Goal: Task Accomplishment & Management: Complete application form

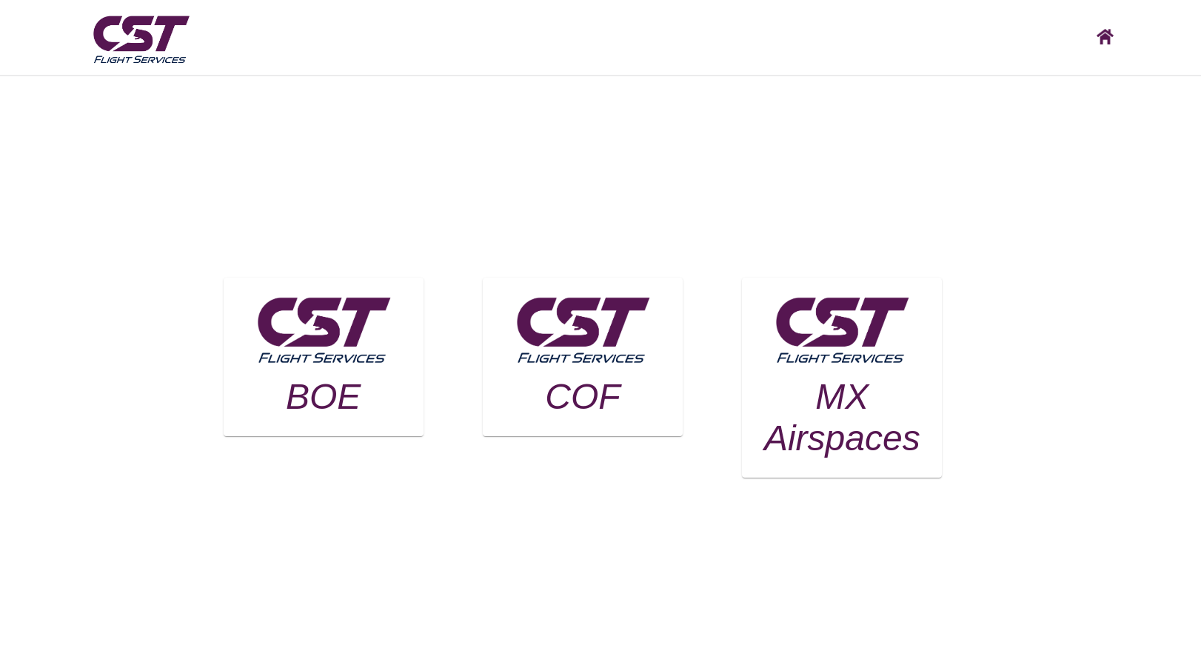
click at [339, 407] on h3 "BOE" at bounding box center [323, 396] width 163 height 41
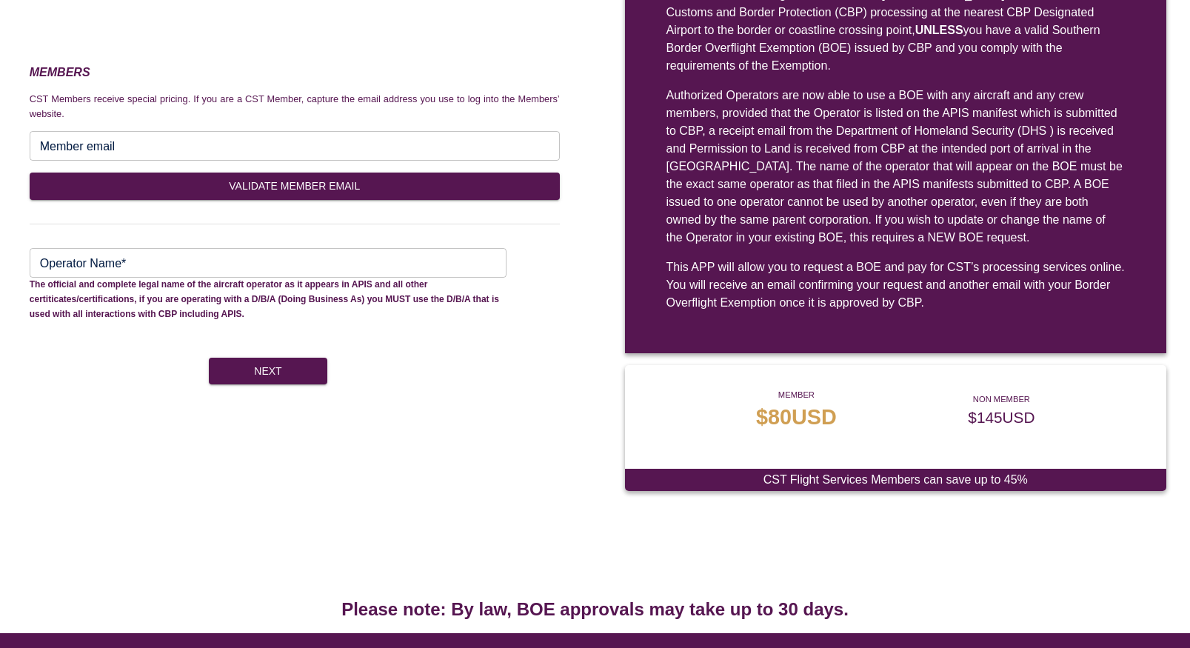
scroll to position [205, 0]
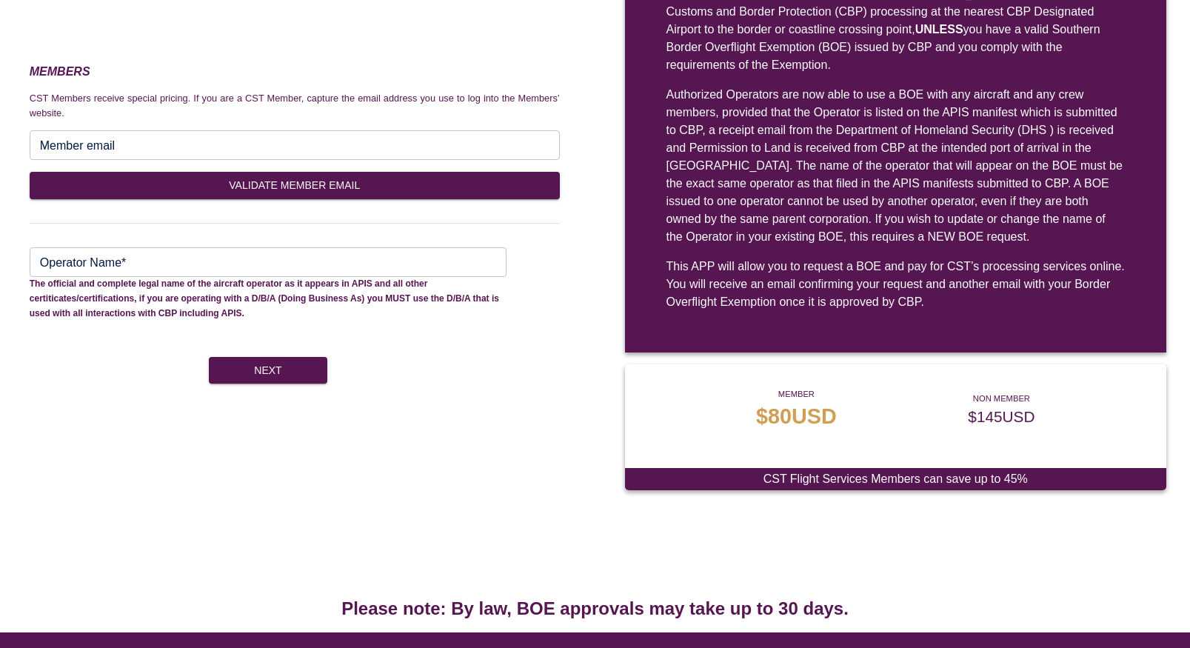
click at [120, 143] on input "Member email" at bounding box center [295, 145] width 530 height 30
type input "**********"
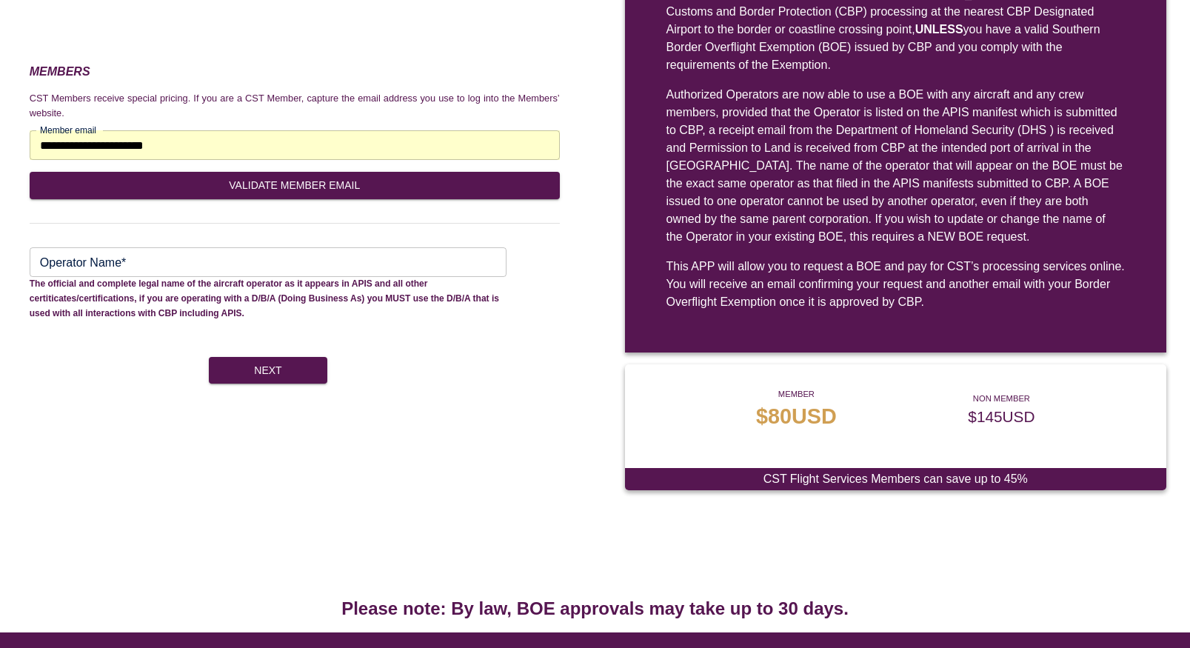
click at [160, 268] on input "Operator Name*" at bounding box center [268, 262] width 477 height 30
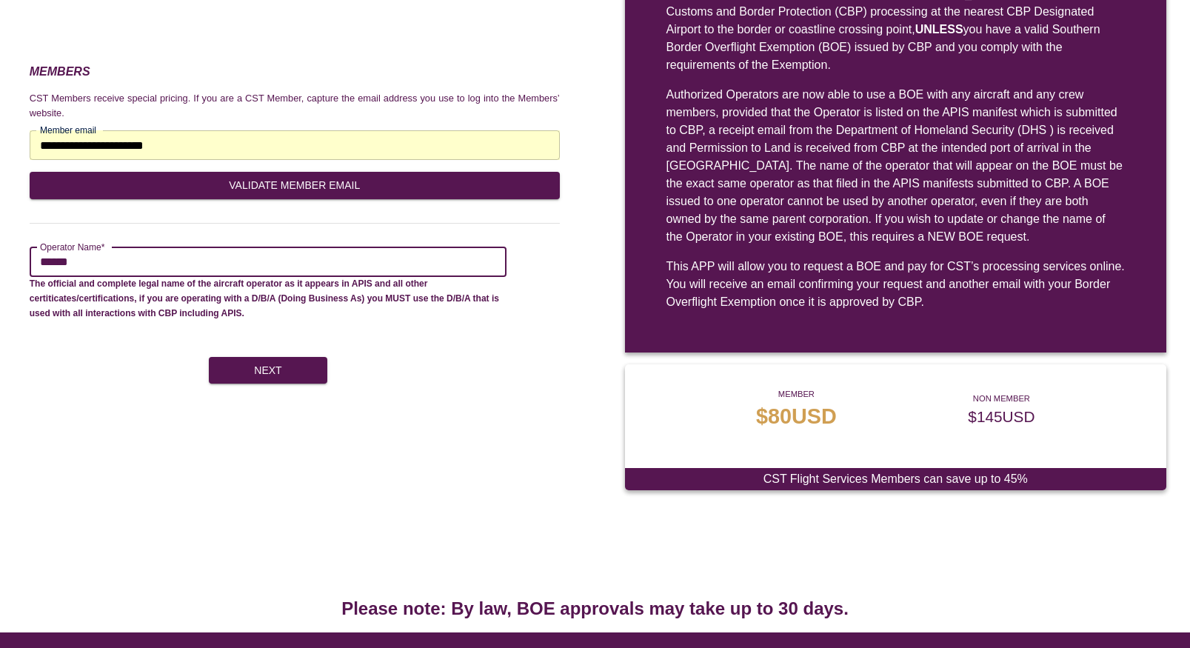
type input "******"
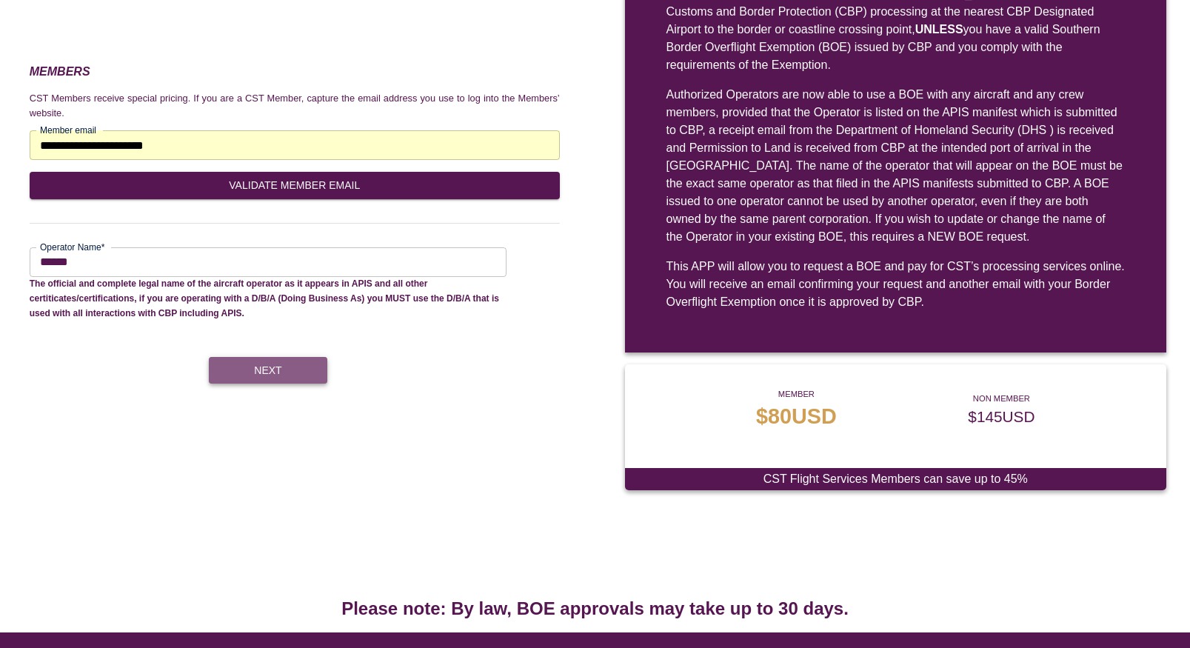
click at [303, 376] on button "Next" at bounding box center [268, 370] width 119 height 27
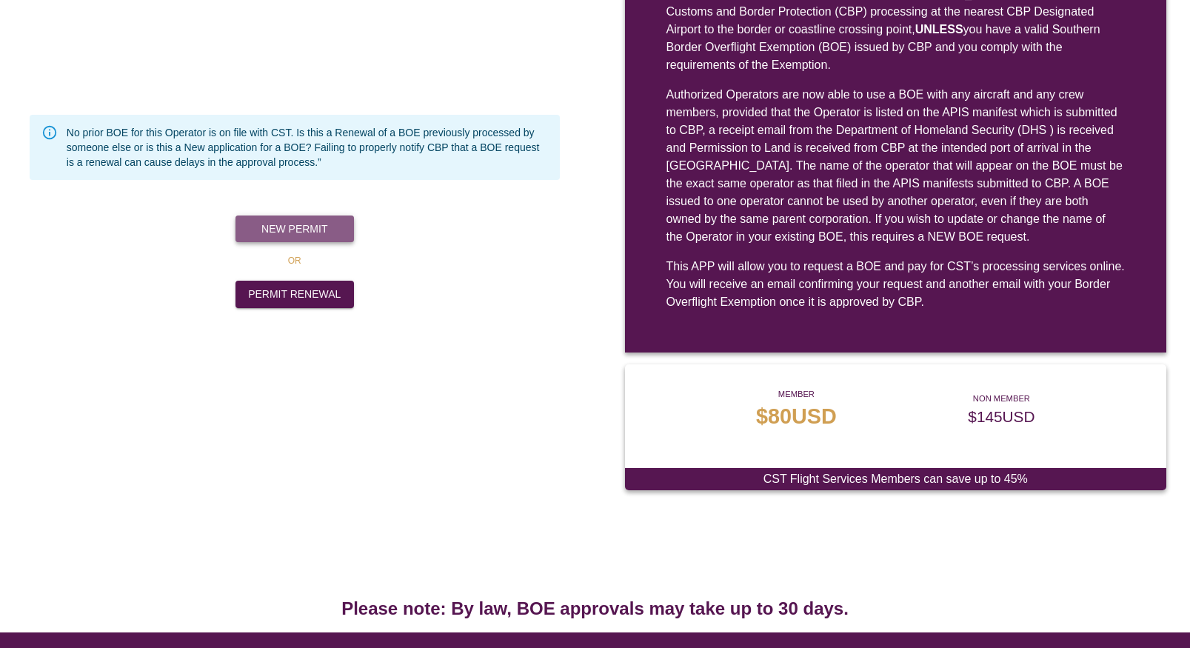
click at [310, 227] on button "New Permit" at bounding box center [295, 229] width 119 height 27
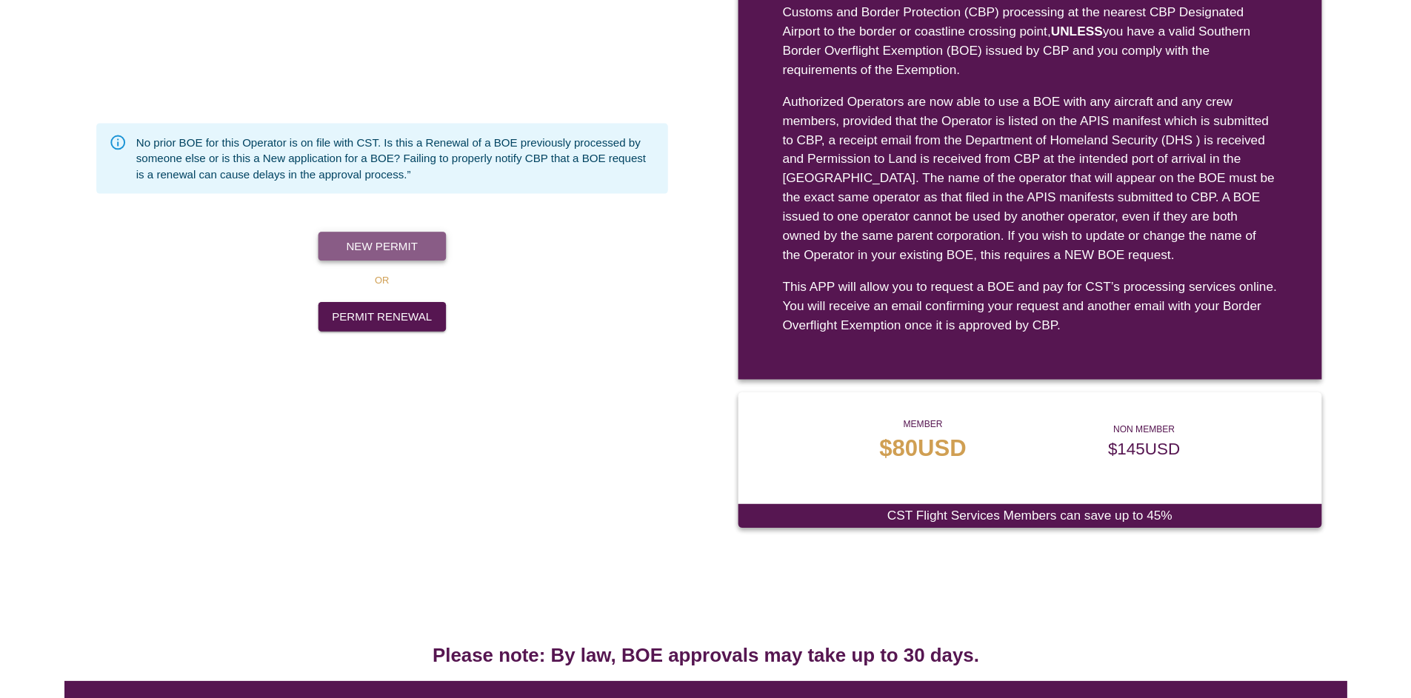
scroll to position [76, 0]
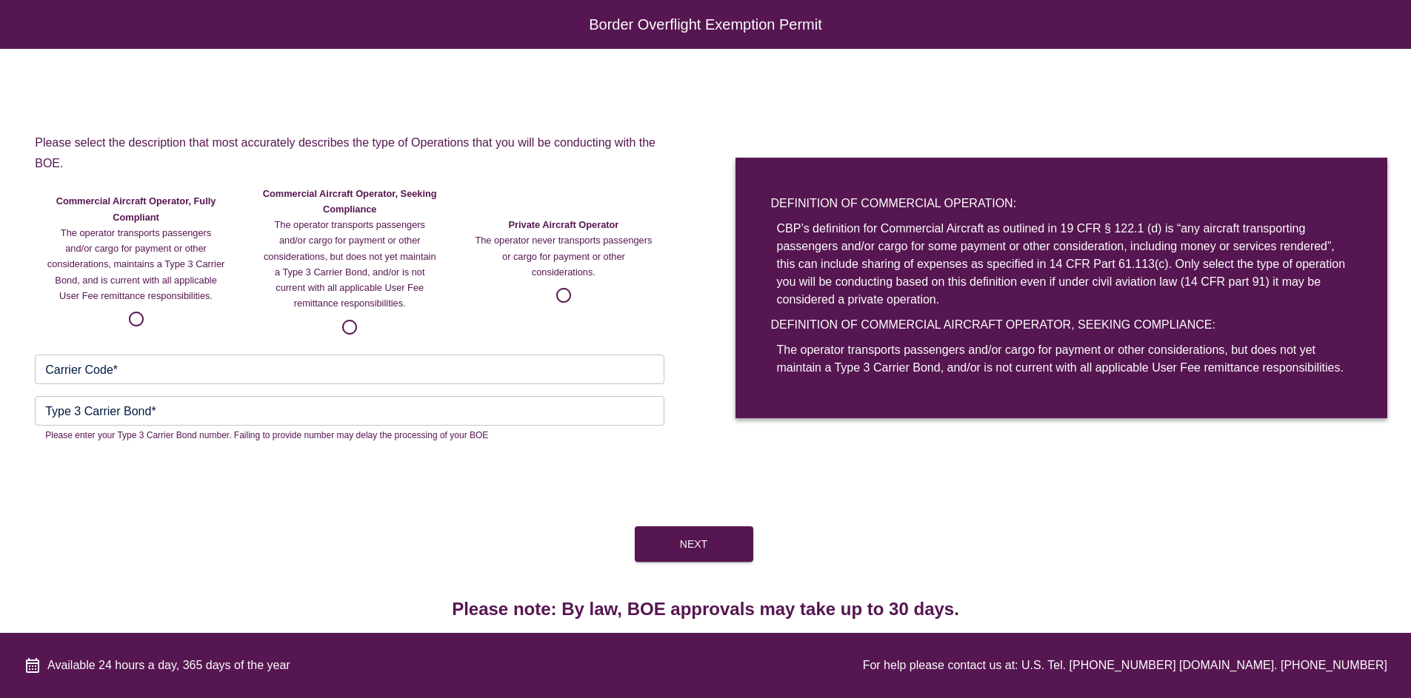
click at [203, 368] on input "Carrier Code*" at bounding box center [350, 370] width 630 height 30
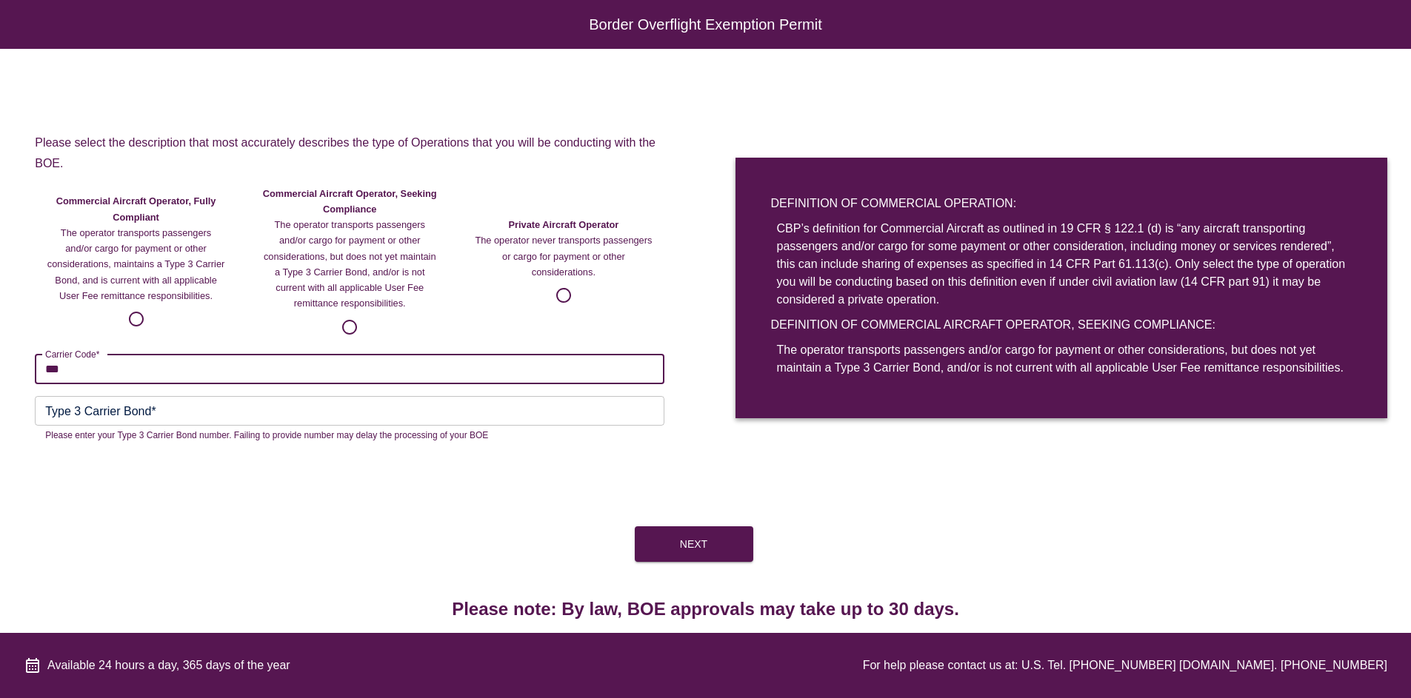
type input "***"
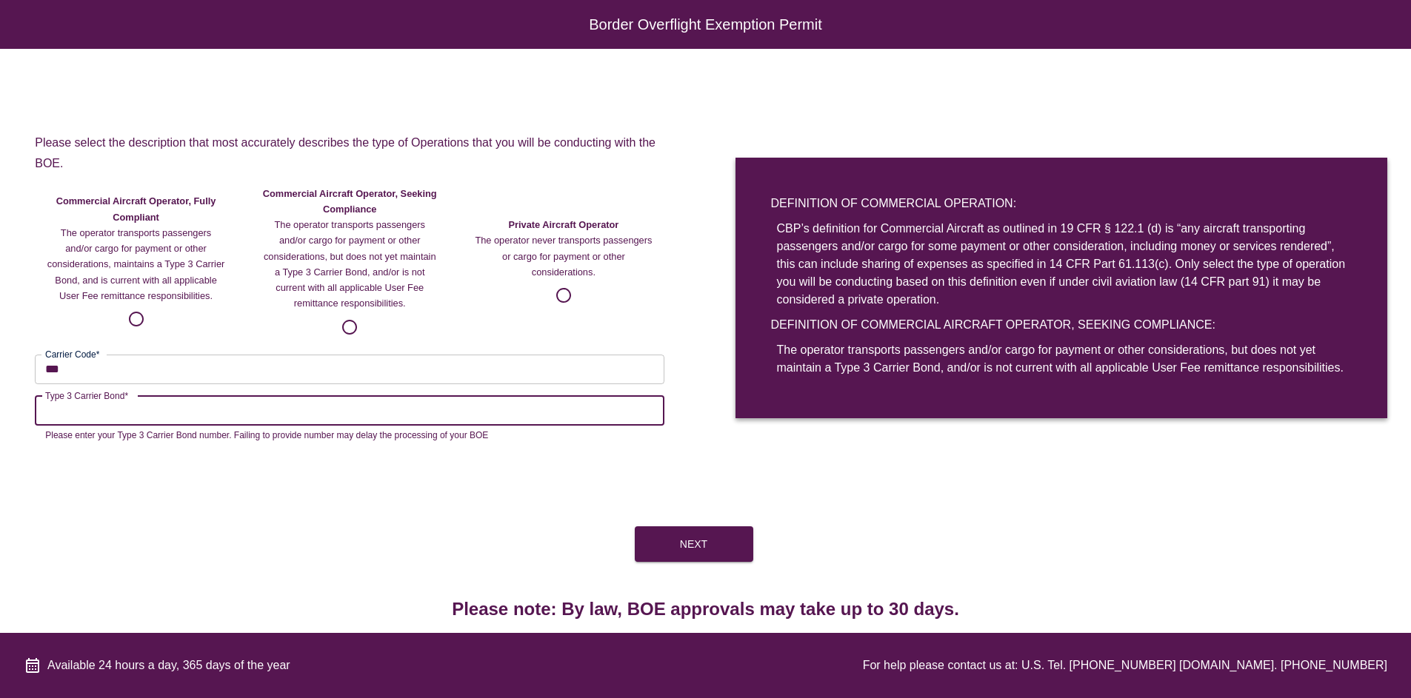
click at [215, 418] on input "Type 3 Carrier Bond*" at bounding box center [350, 411] width 630 height 30
type input "****"
click at [730, 539] on button "Next" at bounding box center [694, 545] width 119 height 36
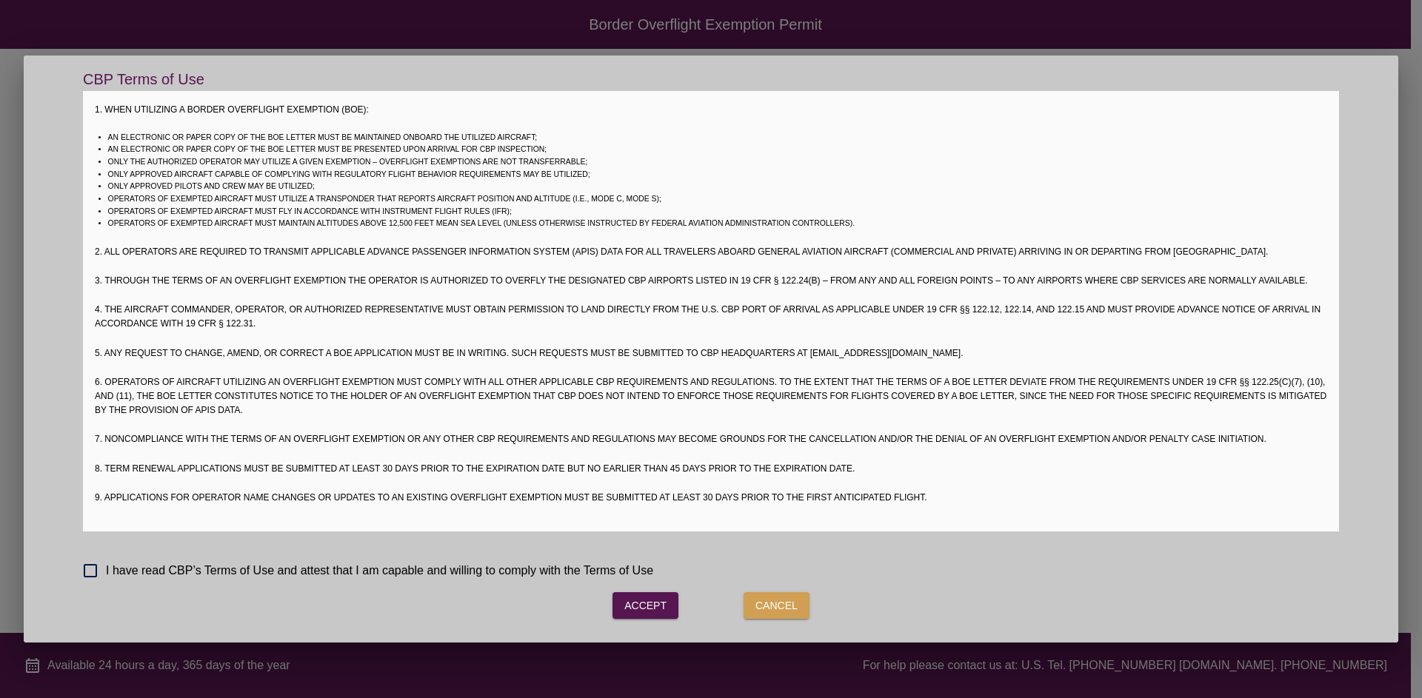
click at [253, 581] on label "I have read CBP’s Terms of Use and attest that I am capable and willing to comp…" at bounding box center [731, 571] width 1312 height 31
click at [635, 605] on button "Accept" at bounding box center [646, 606] width 66 height 27
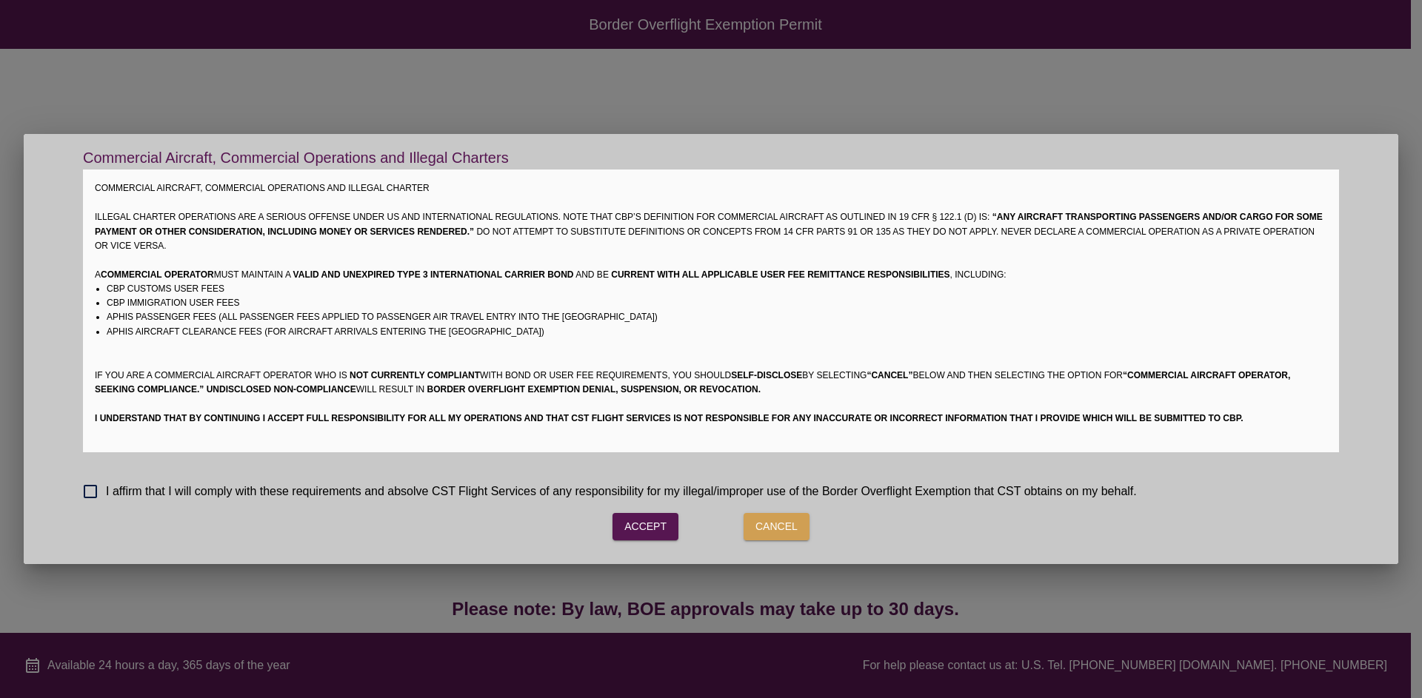
click at [448, 495] on span "I affirm that I will comply with these requirements and absolve CST Flight Serv…" at bounding box center [621, 492] width 1031 height 18
click at [662, 527] on button "Accept" at bounding box center [646, 526] width 66 height 27
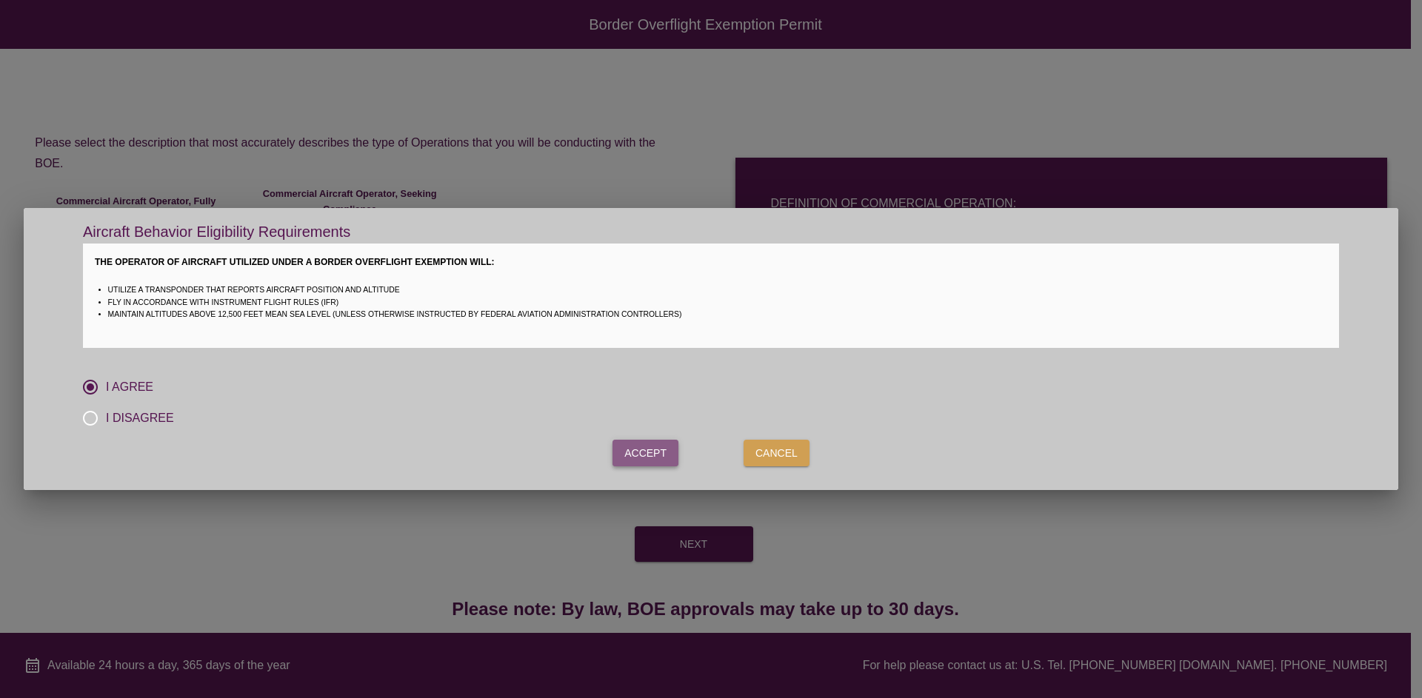
click at [661, 449] on button "Accept" at bounding box center [646, 453] width 66 height 27
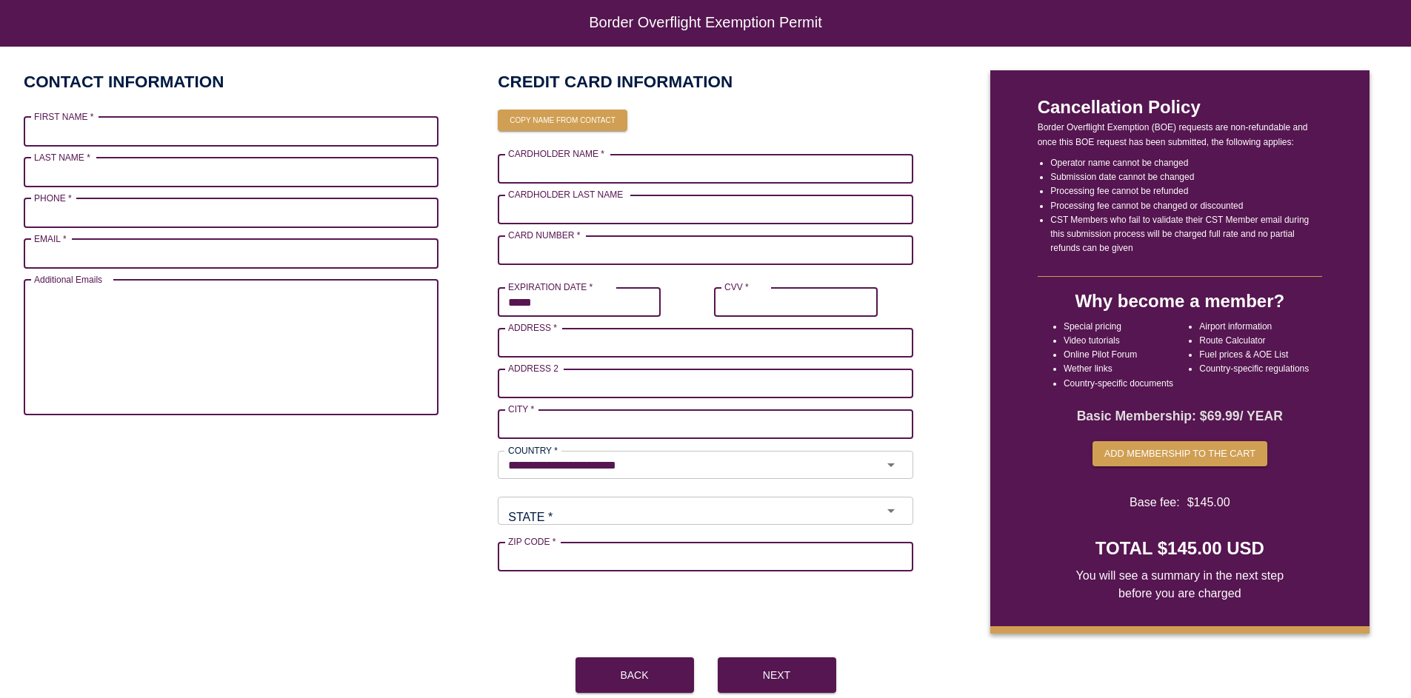
scroll to position [75, 0]
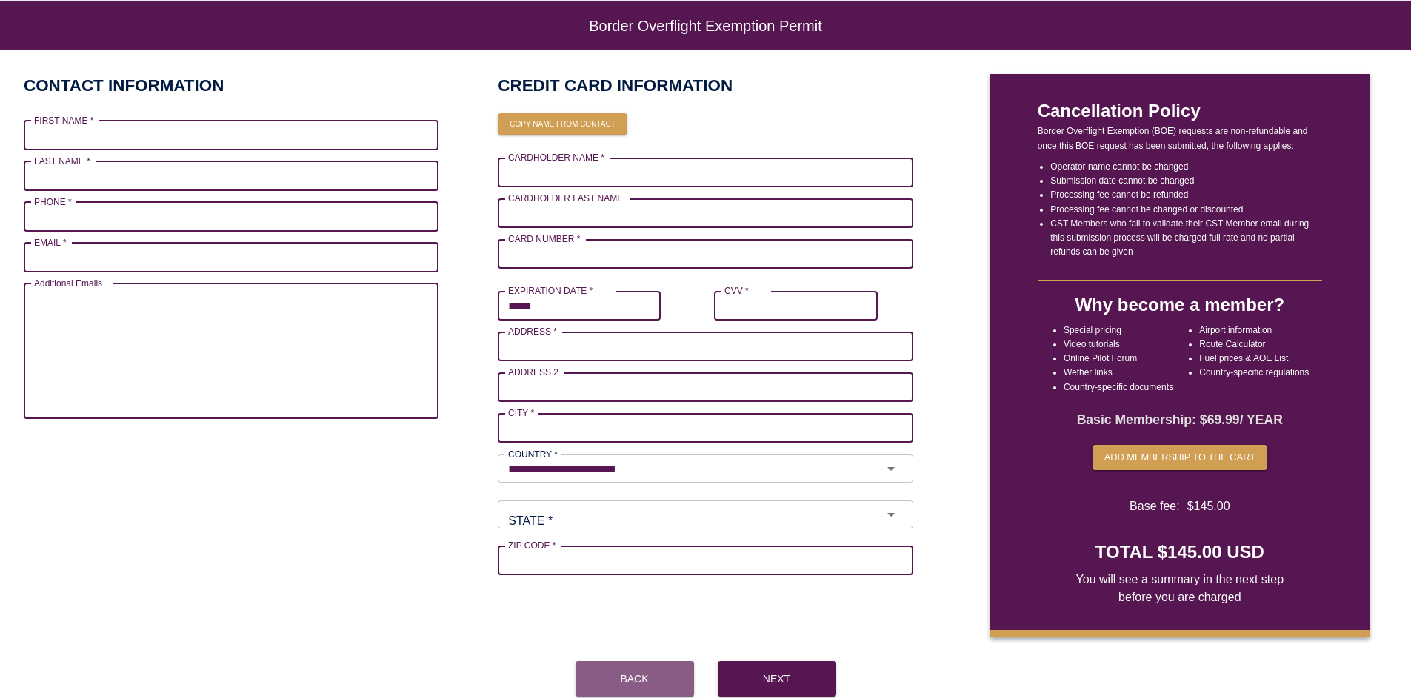
click at [621, 647] on button "Back" at bounding box center [635, 679] width 119 height 36
